Goal: Information Seeking & Learning: Find contact information

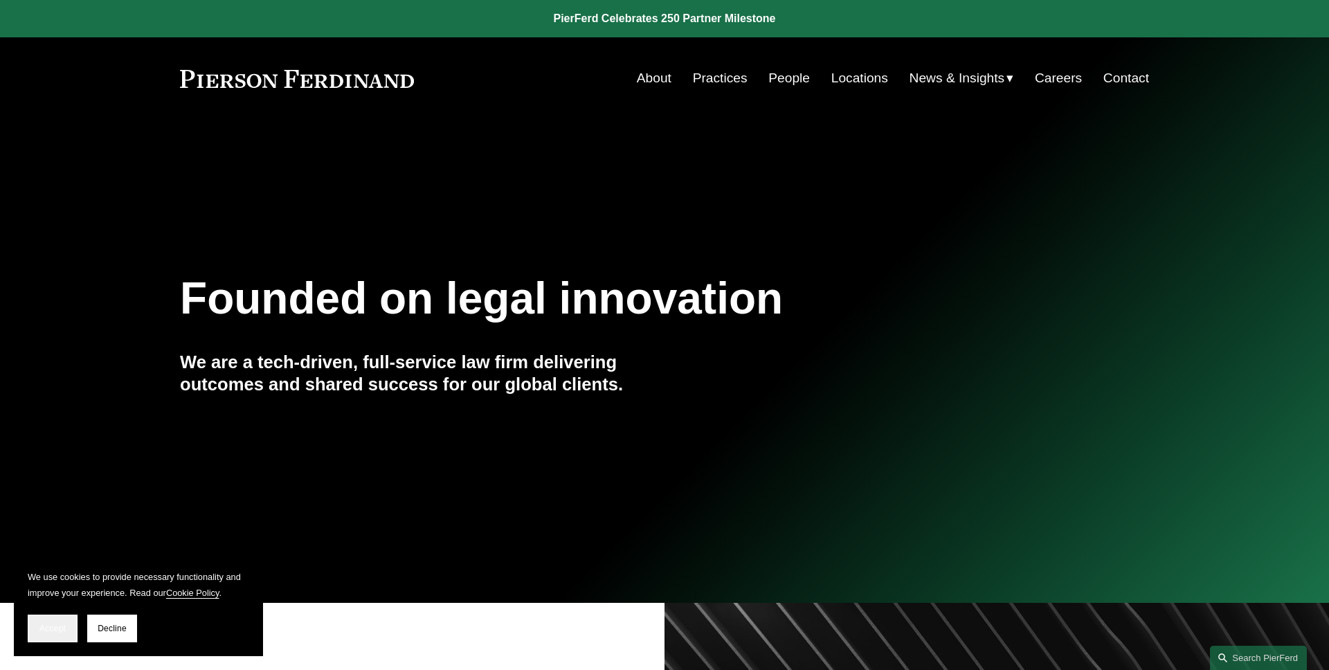
click at [43, 634] on button "Accept" at bounding box center [53, 628] width 50 height 28
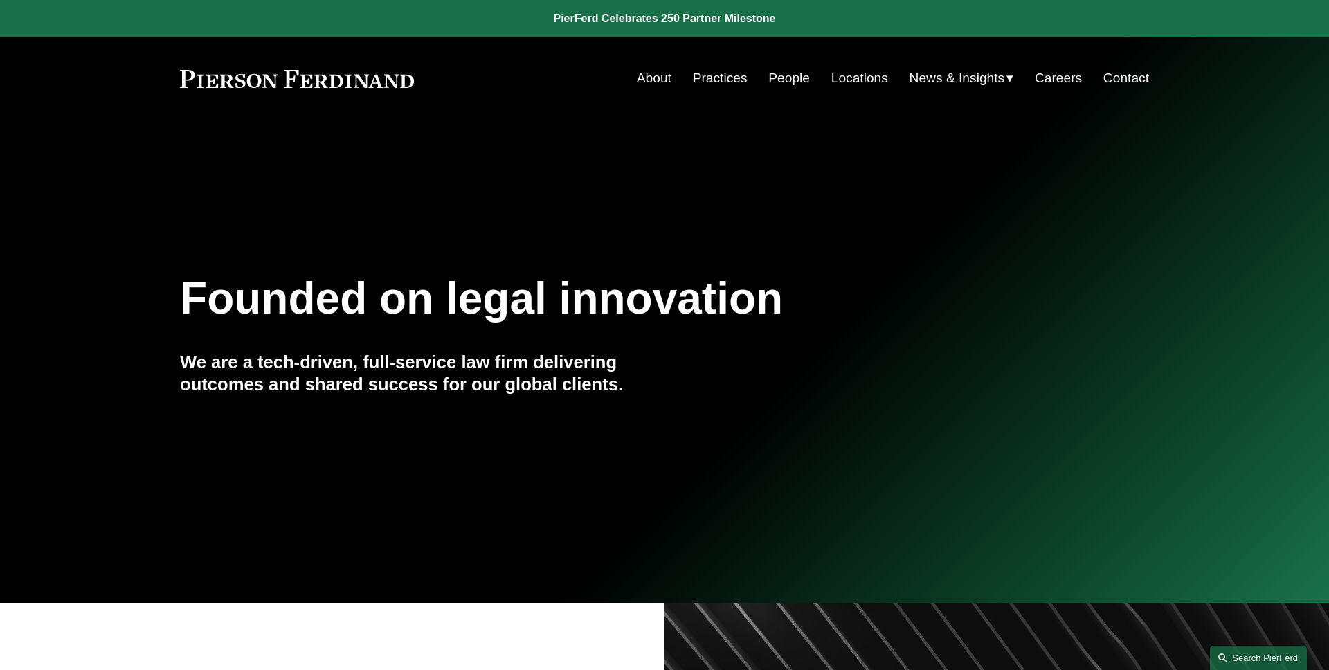
click at [1247, 653] on link "Search this site" at bounding box center [1258, 658] width 97 height 24
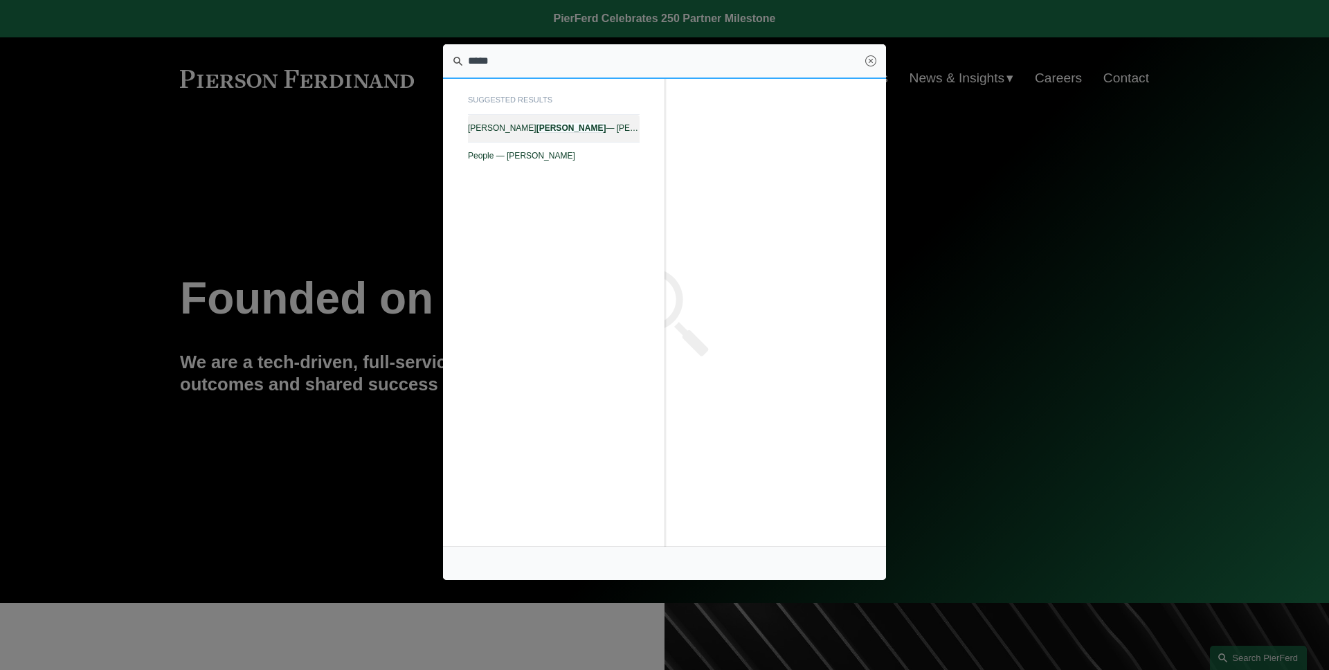
click at [581, 132] on span "[PERSON_NAME] — [PERSON_NAME] LLP" at bounding box center [554, 128] width 172 height 10
type input "*****"
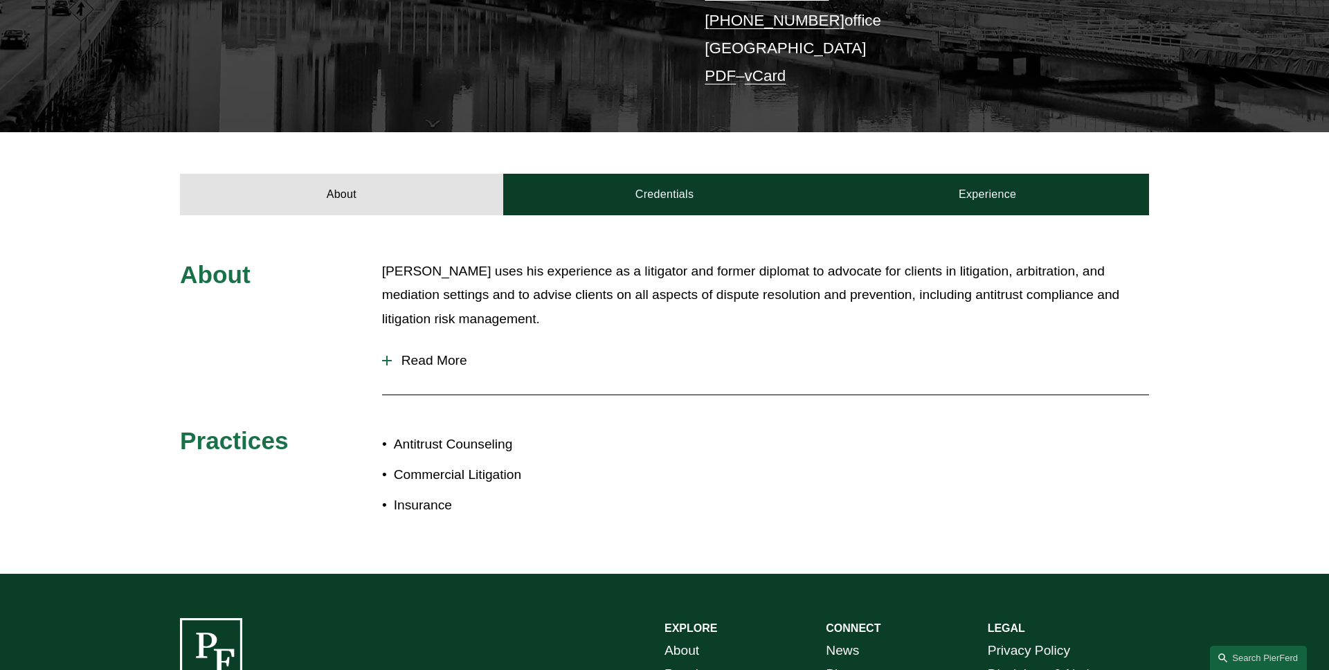
scroll to position [372, 0]
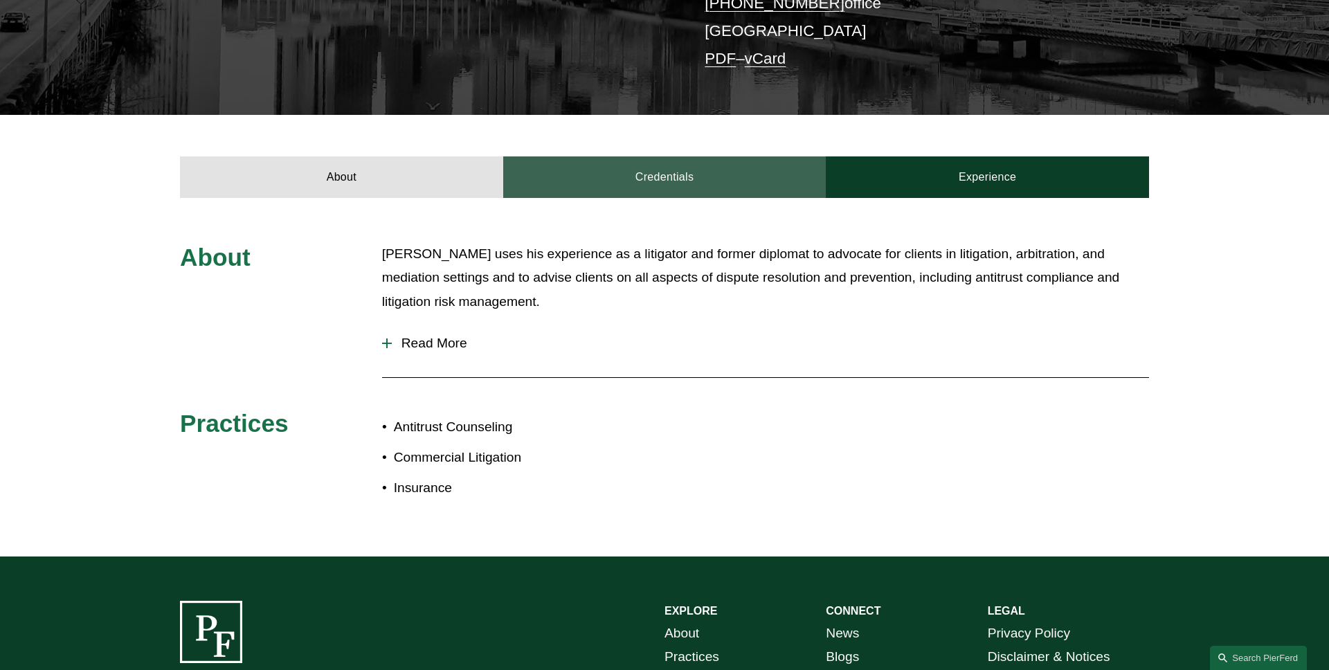
click at [626, 173] on link "Credentials" at bounding box center [664, 177] width 323 height 42
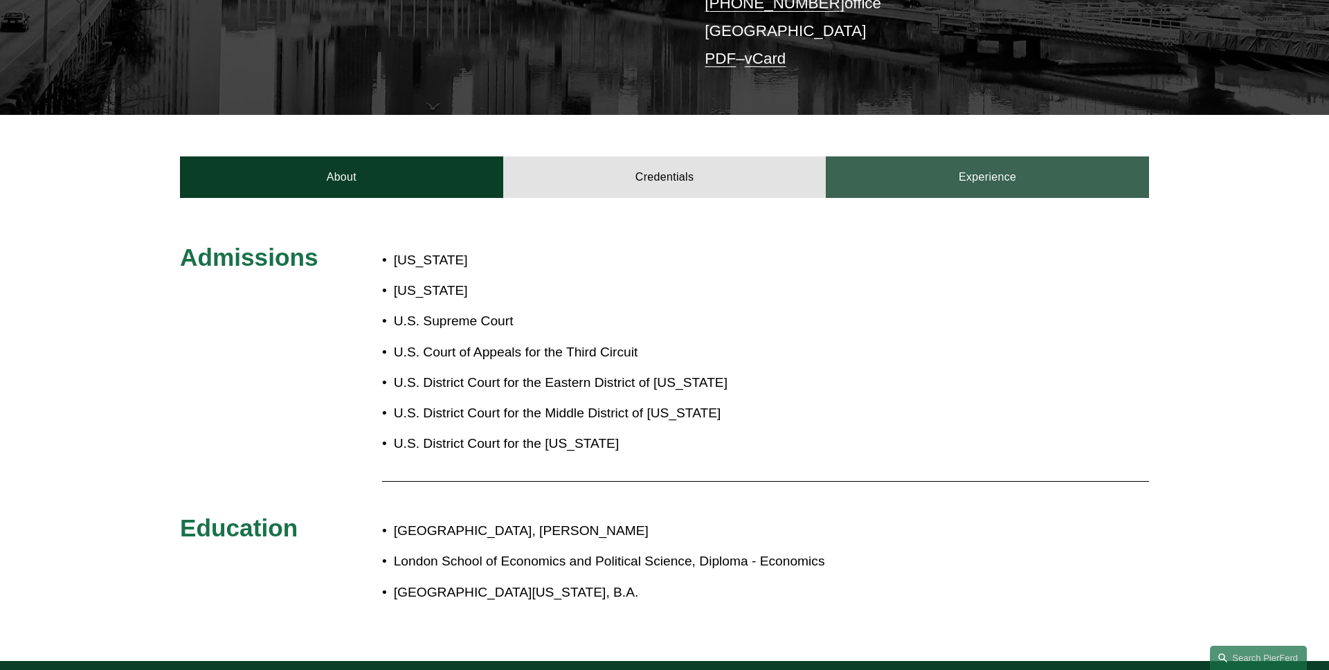
click at [981, 173] on link "Experience" at bounding box center [987, 177] width 323 height 42
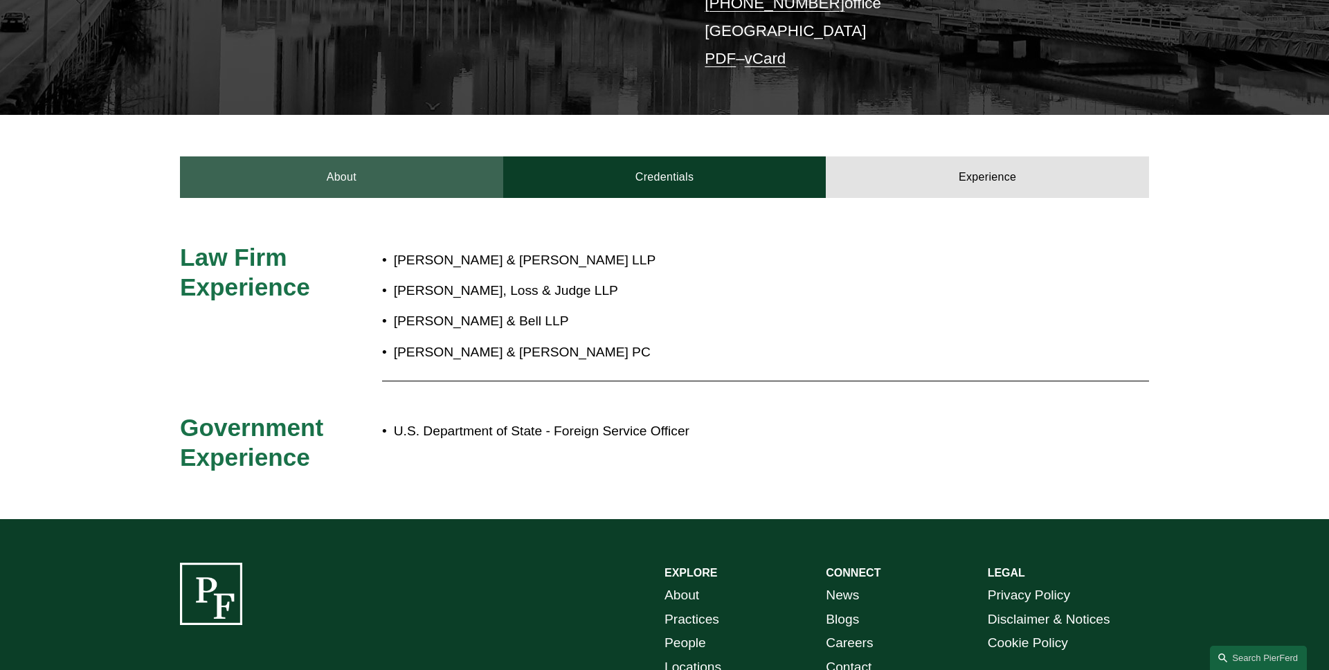
click at [346, 170] on link "About" at bounding box center [341, 177] width 323 height 42
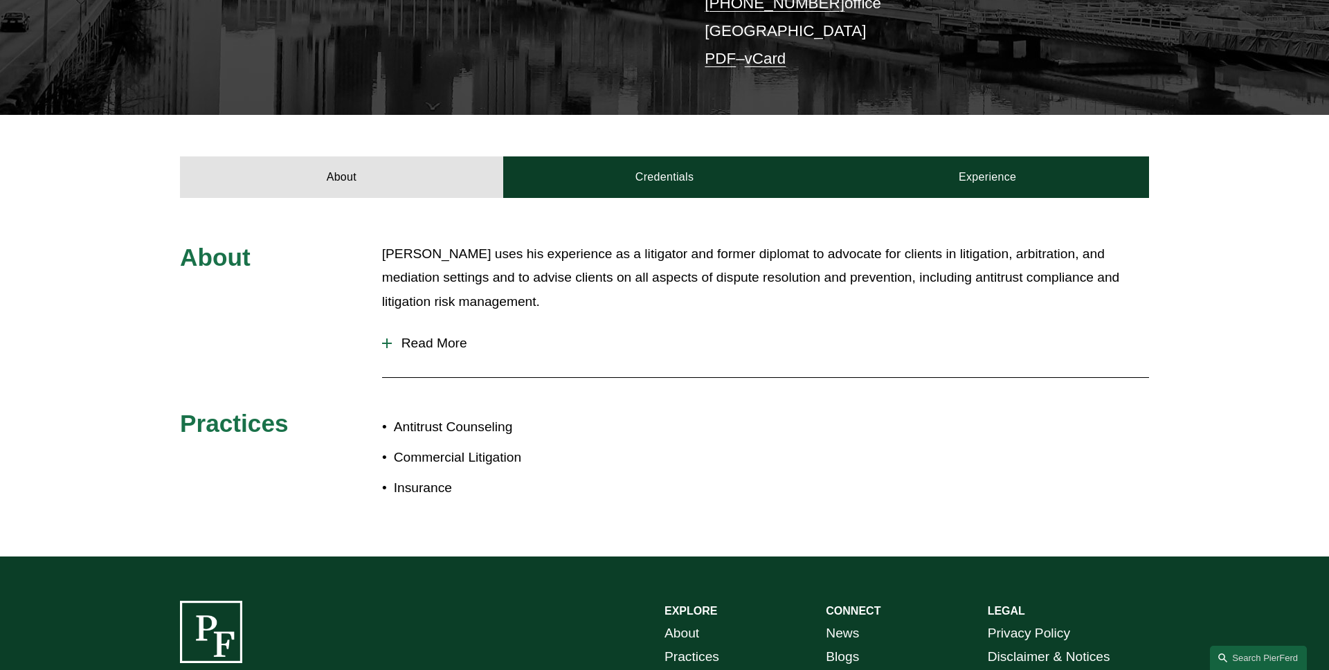
click at [428, 336] on span "Read More" at bounding box center [770, 343] width 757 height 15
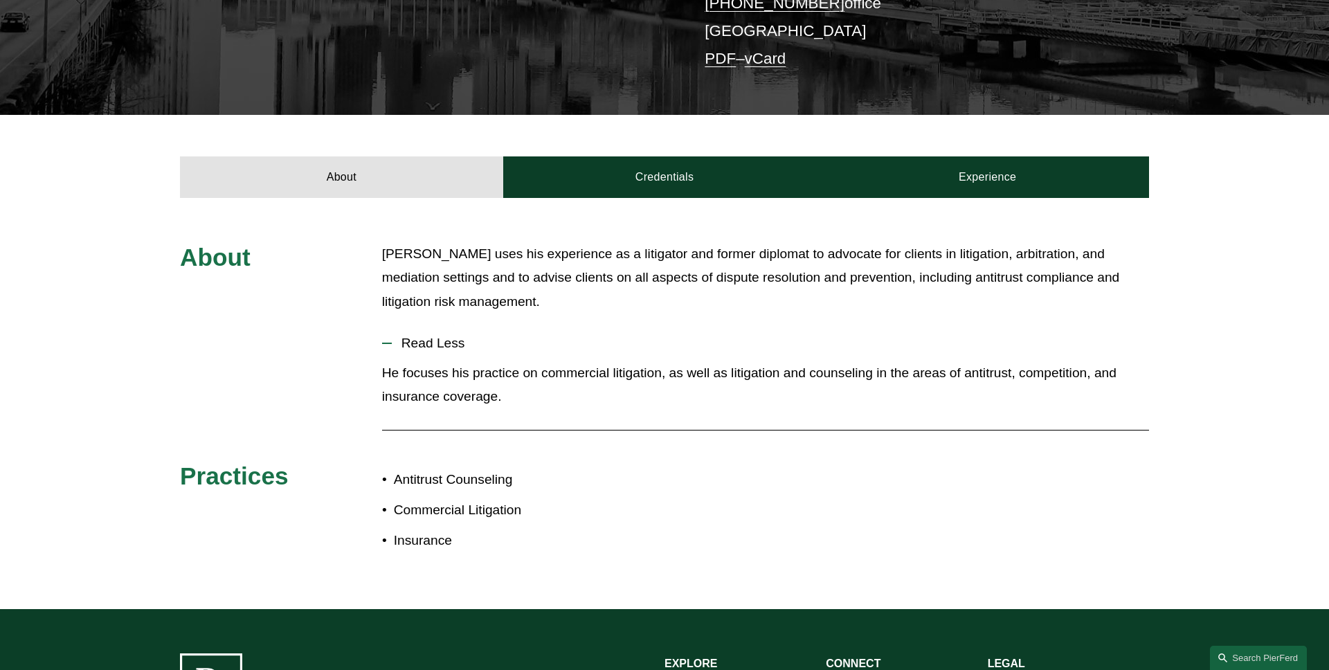
click at [428, 336] on span "Read Less" at bounding box center [770, 343] width 757 height 15
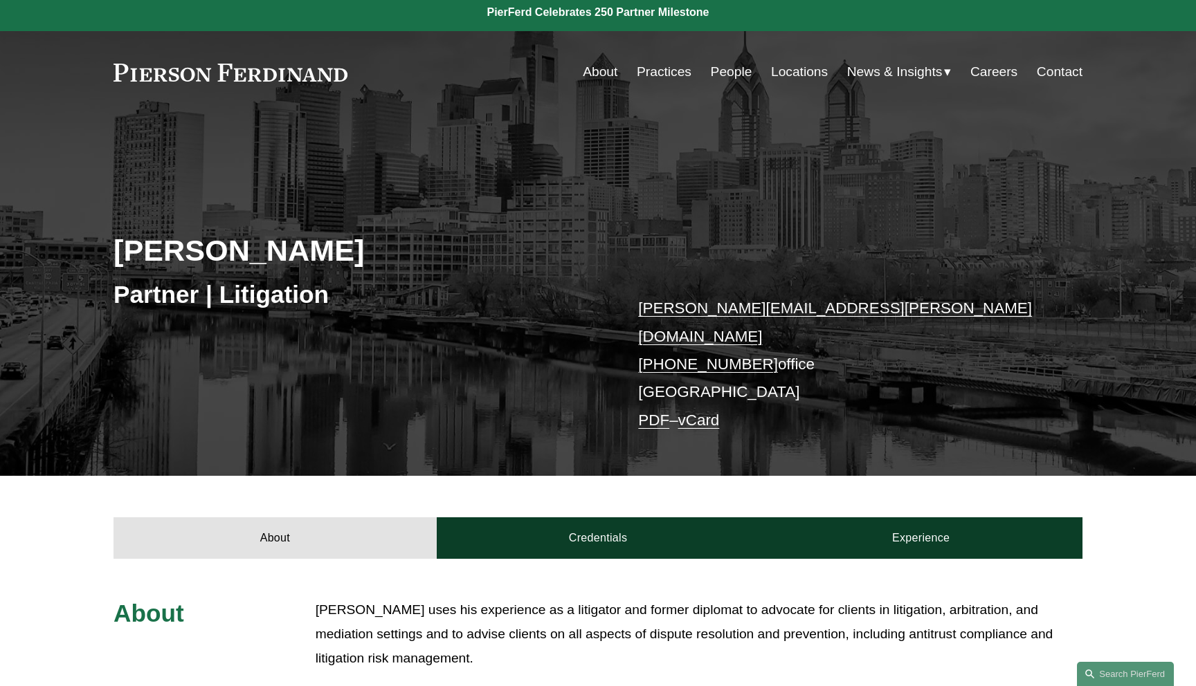
scroll to position [0, 0]
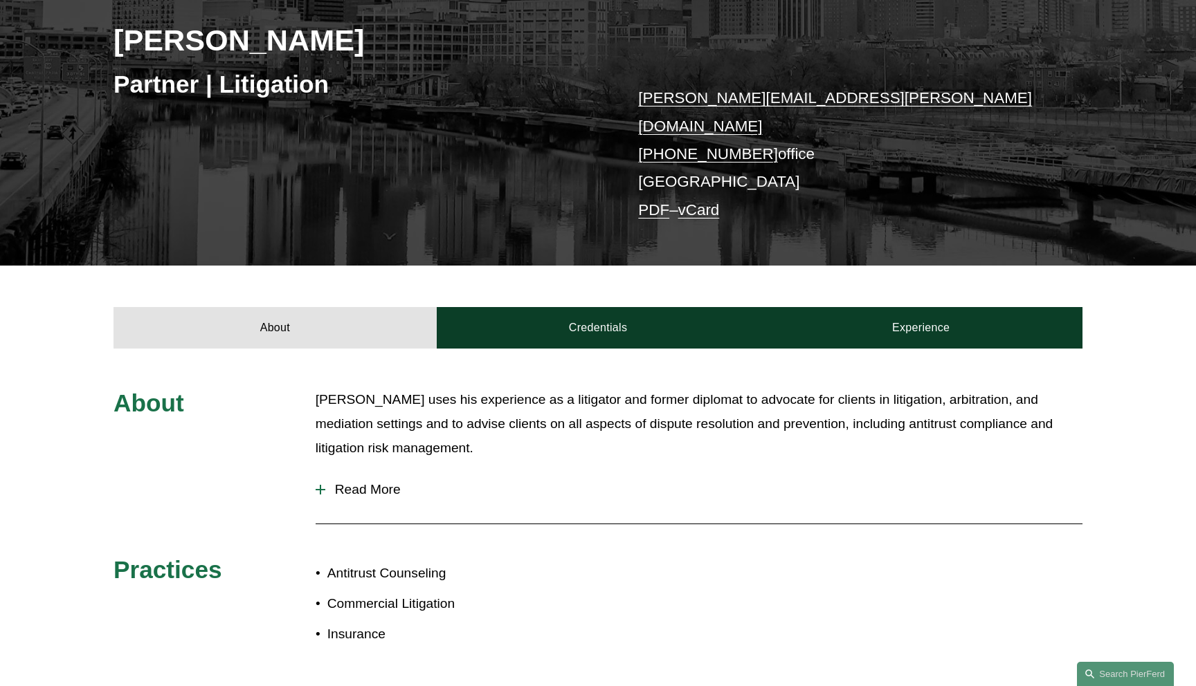
scroll to position [323, 0]
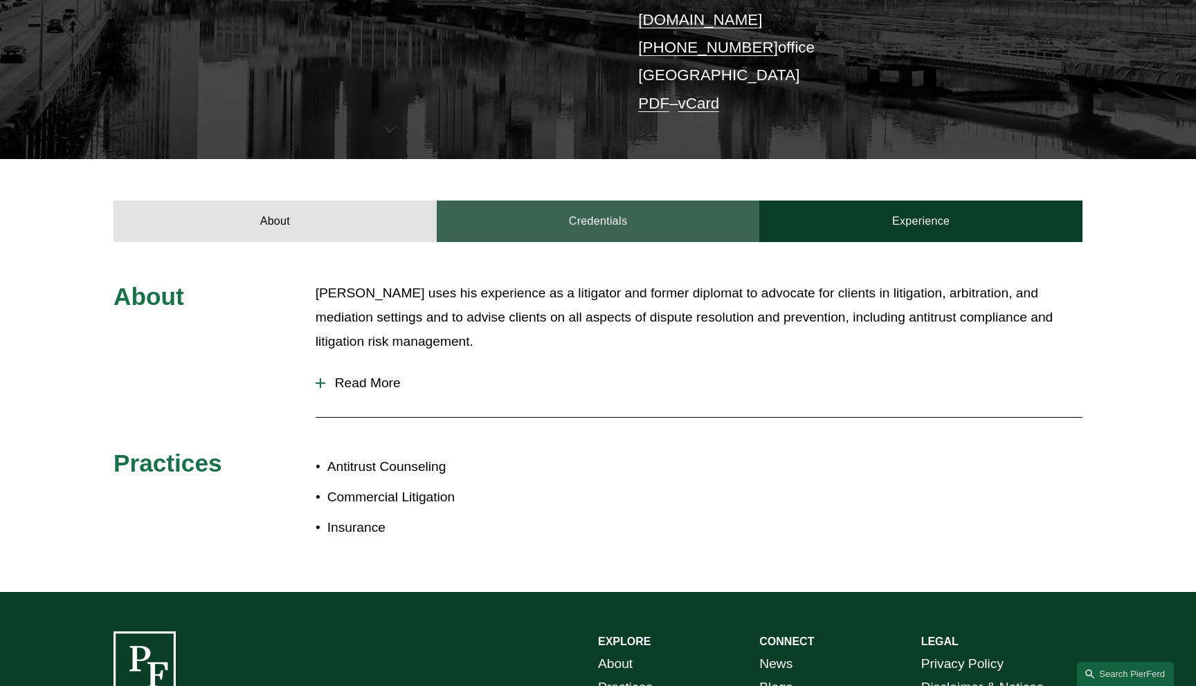
click at [540, 219] on link "Credentials" at bounding box center [598, 222] width 323 height 42
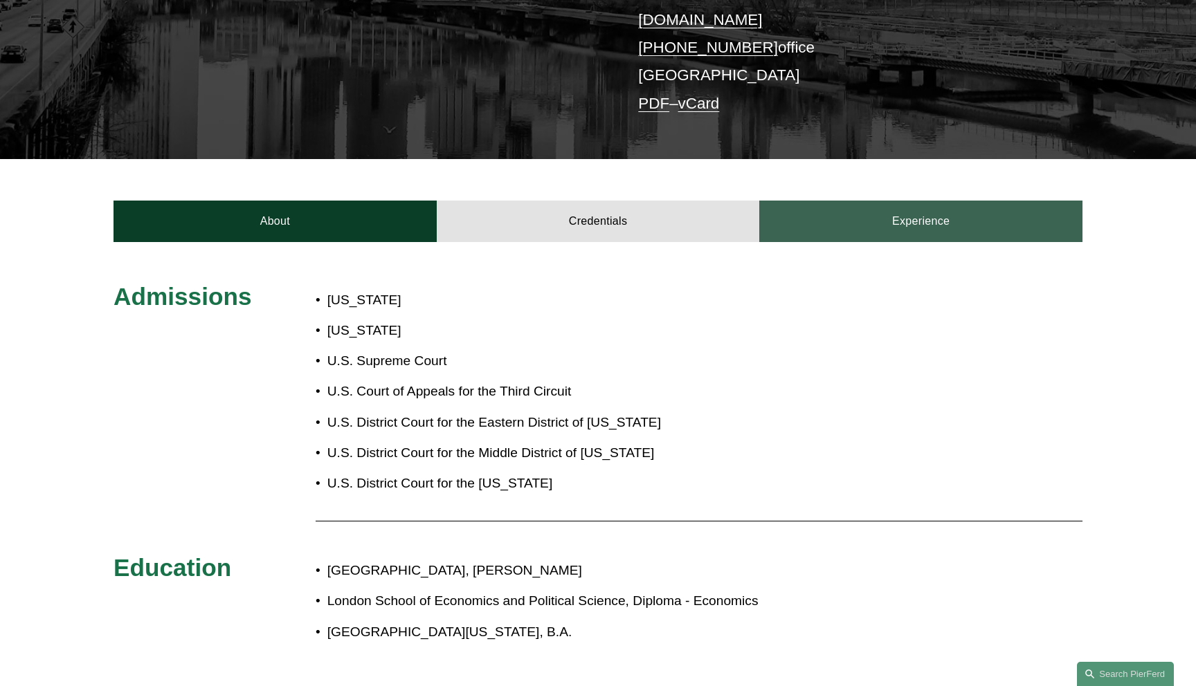
click at [866, 211] on link "Experience" at bounding box center [920, 222] width 323 height 42
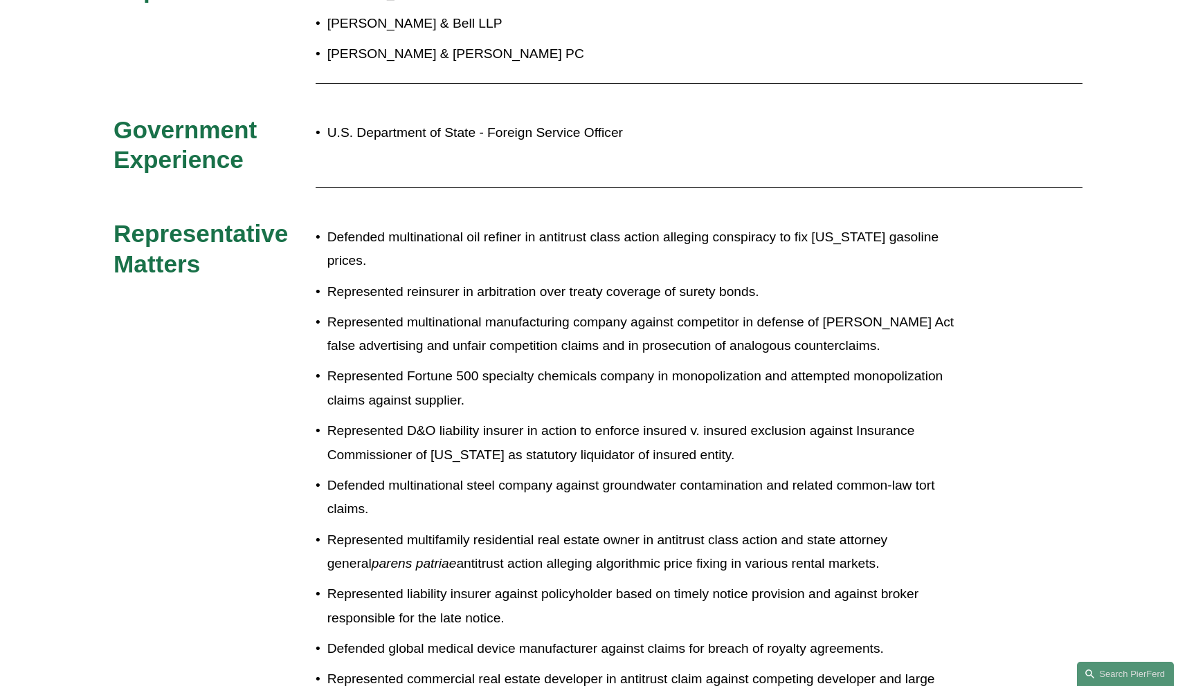
scroll to position [394, 0]
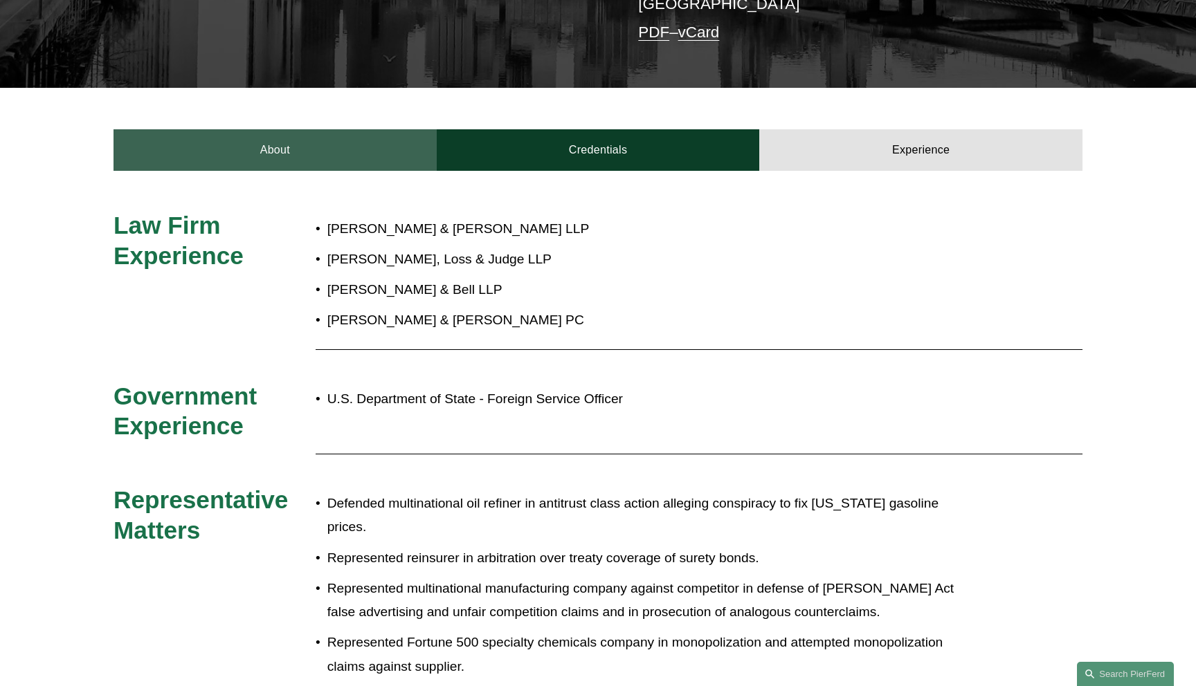
click at [290, 145] on link "About" at bounding box center [274, 150] width 323 height 42
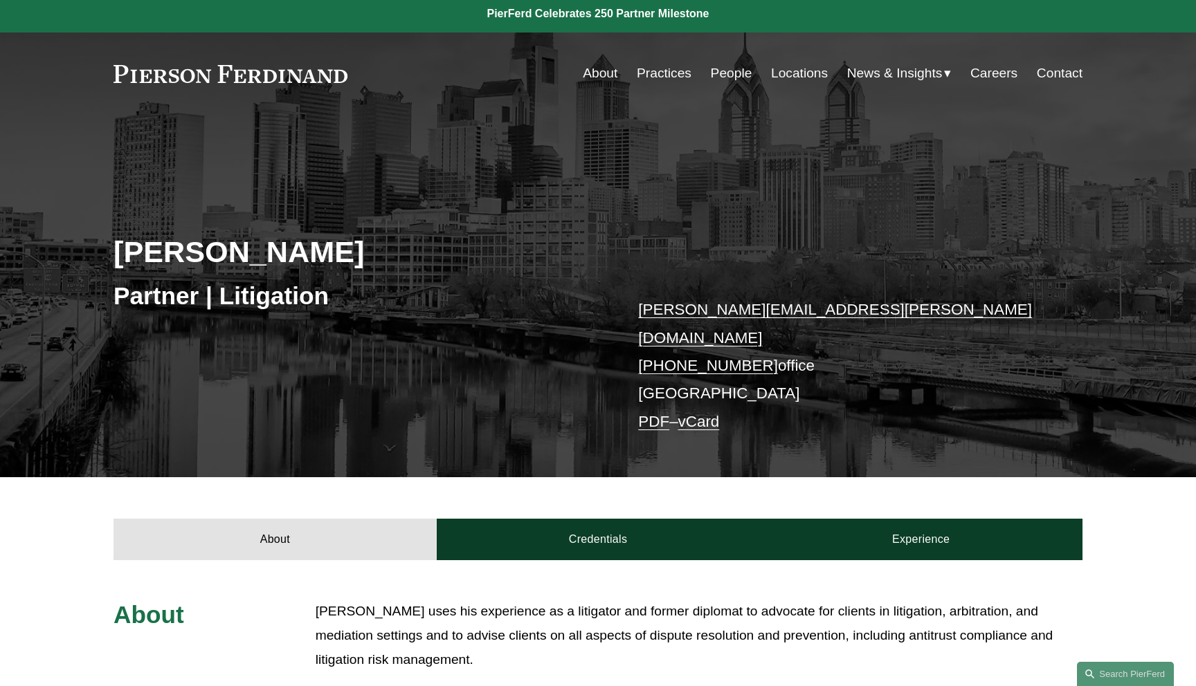
scroll to position [0, 0]
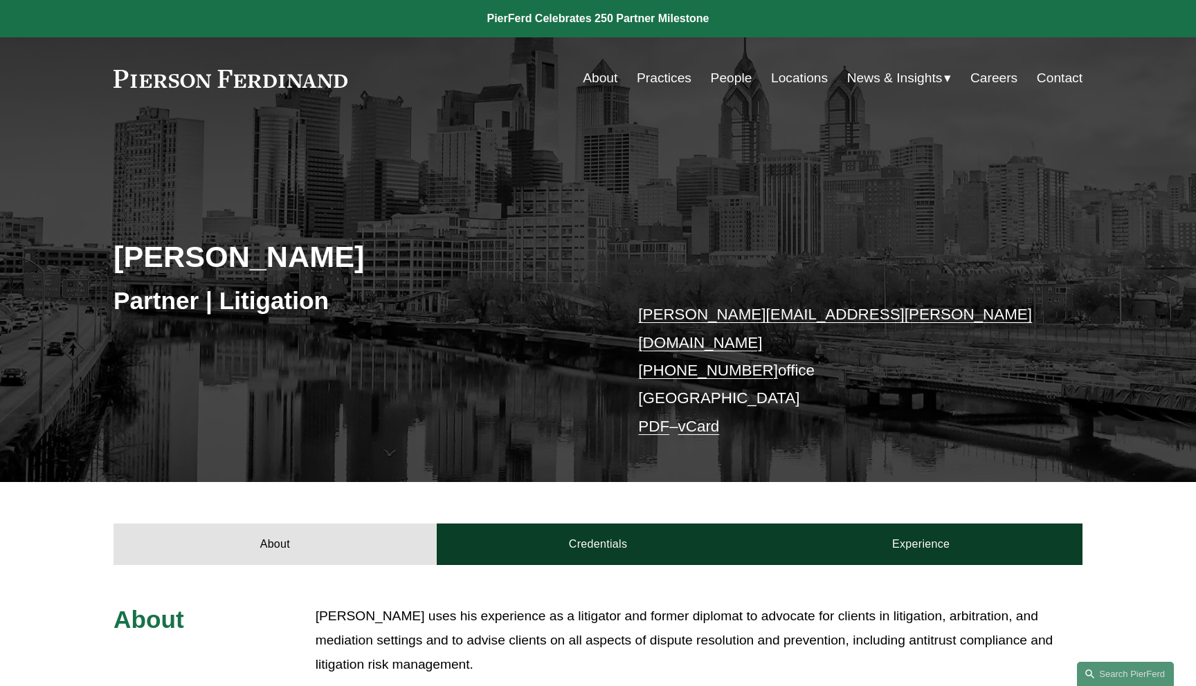
click at [649, 418] on link "PDF" at bounding box center [653, 426] width 31 height 17
